Goal: Task Accomplishment & Management: Use online tool/utility

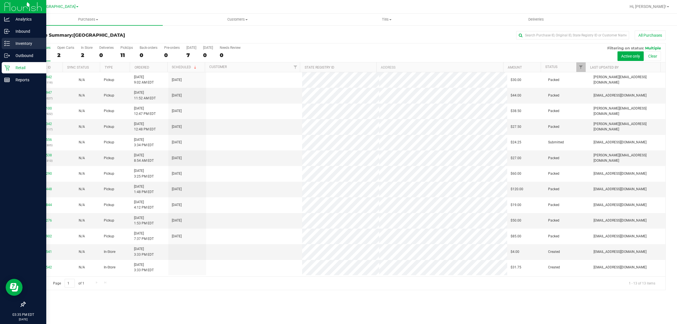
click at [17, 41] on p "Inventory" at bounding box center [27, 43] width 34 height 7
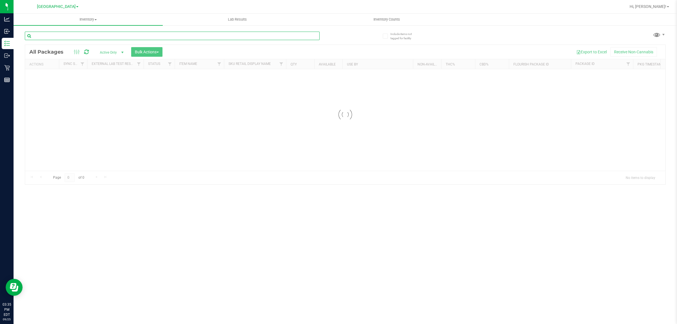
click at [120, 34] on input "text" at bounding box center [172, 36] width 295 height 8
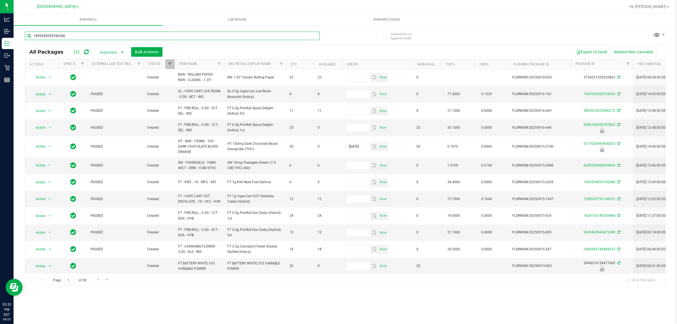
type input "1895394259356340"
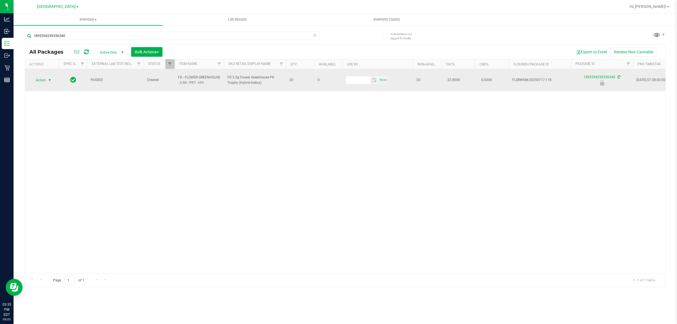
click at [50, 78] on span "select" at bounding box center [49, 80] width 5 height 5
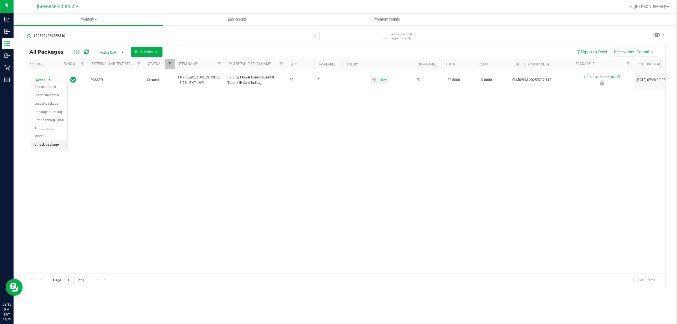
click at [49, 140] on li "Unlock package" at bounding box center [49, 144] width 36 height 8
click at [69, 41] on div "1895394259356340" at bounding box center [172, 38] width 295 height 13
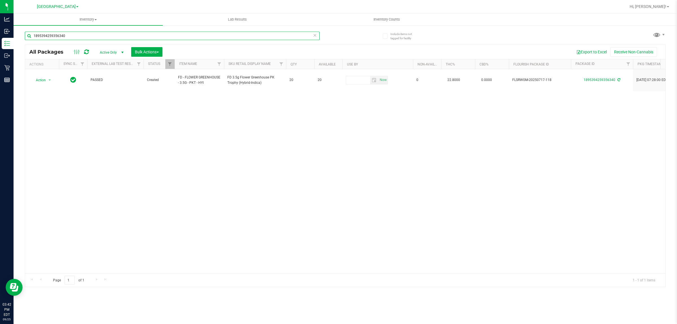
click at [69, 38] on input "1895394259356340" at bounding box center [172, 36] width 295 height 8
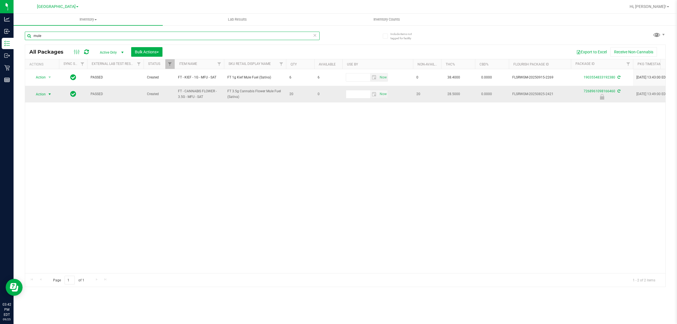
type input "mule"
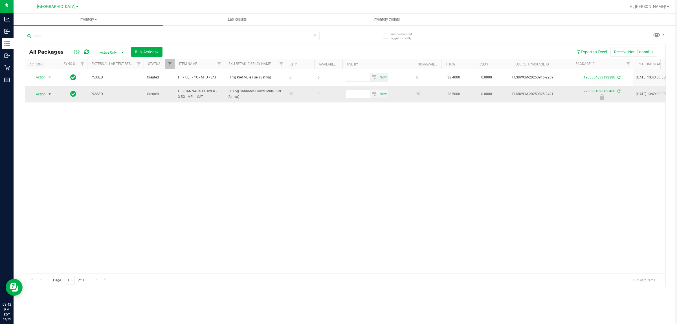
click at [40, 98] on span "Action" at bounding box center [38, 94] width 15 height 8
click at [51, 158] on li "Unlock package" at bounding box center [49, 161] width 36 height 8
